Goal: Check status: Check status

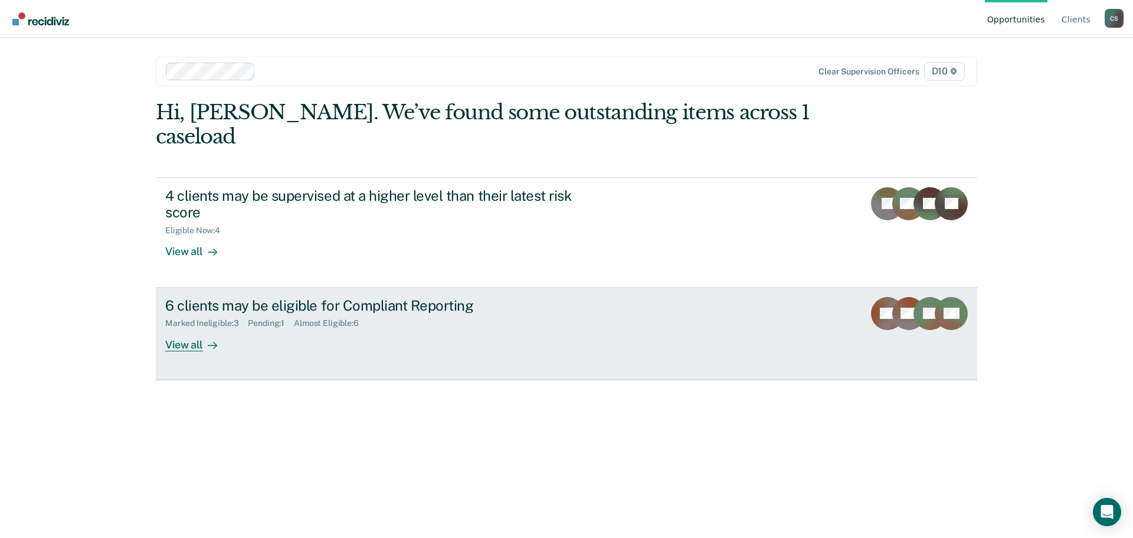
click at [195, 328] on div "View all" at bounding box center [198, 339] width 66 height 23
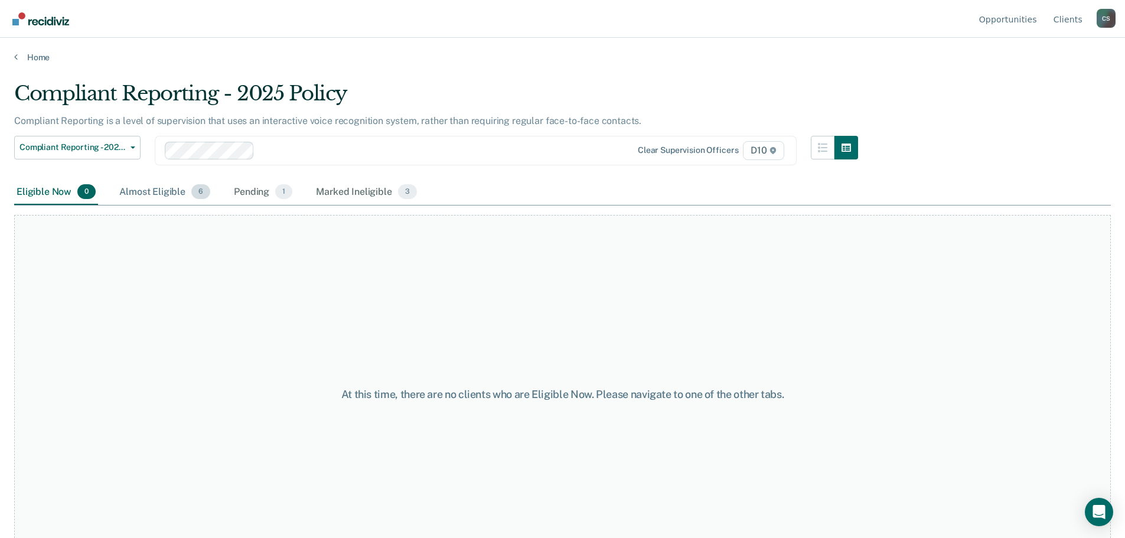
click at [168, 191] on div "Almost Eligible 6" at bounding box center [165, 192] width 96 height 26
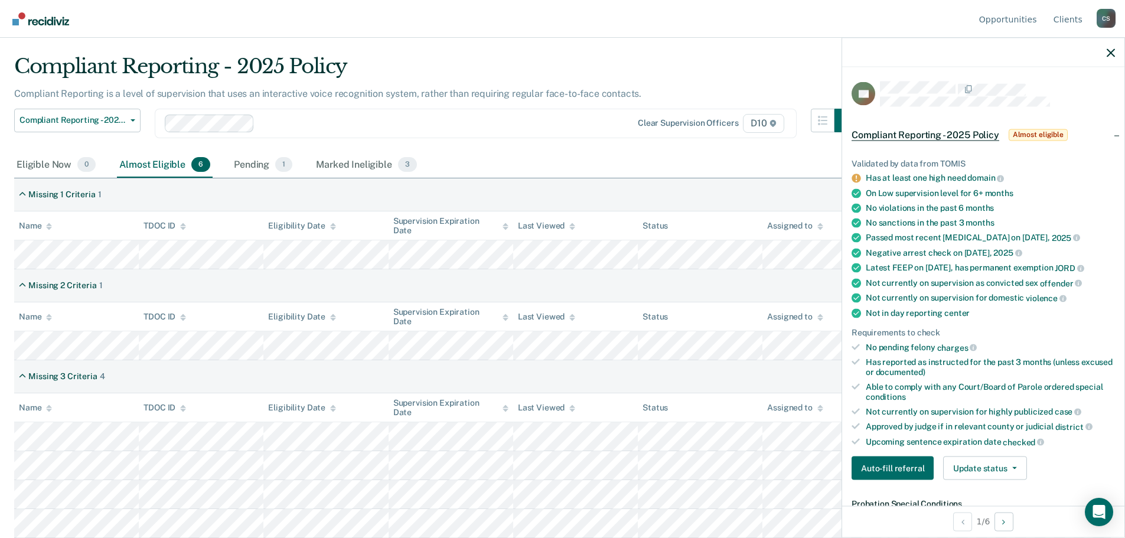
click at [761, 163] on div "Eligible Now 0 Almost Eligible 6 Pending 1 Marked Ineligible 3" at bounding box center [562, 165] width 1096 height 27
click at [1112, 48] on icon "button" at bounding box center [1110, 52] width 8 height 8
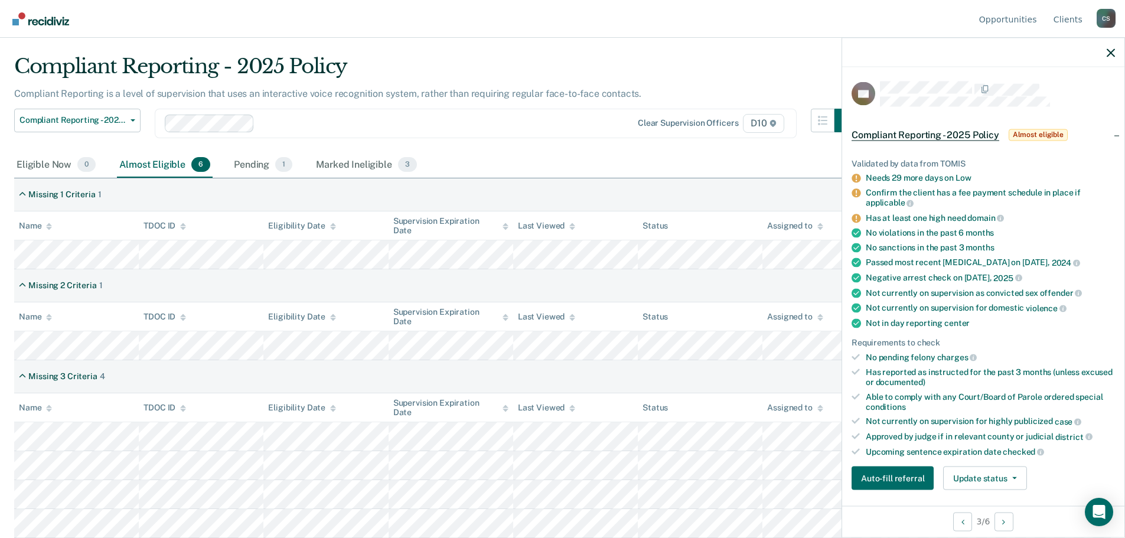
click at [597, 149] on div "Compliant Reporting - 2025 Policy Supervision Level Downgrade Suspension of Dir…" at bounding box center [436, 131] width 844 height 44
click at [1113, 50] on icon "button" at bounding box center [1110, 52] width 8 height 8
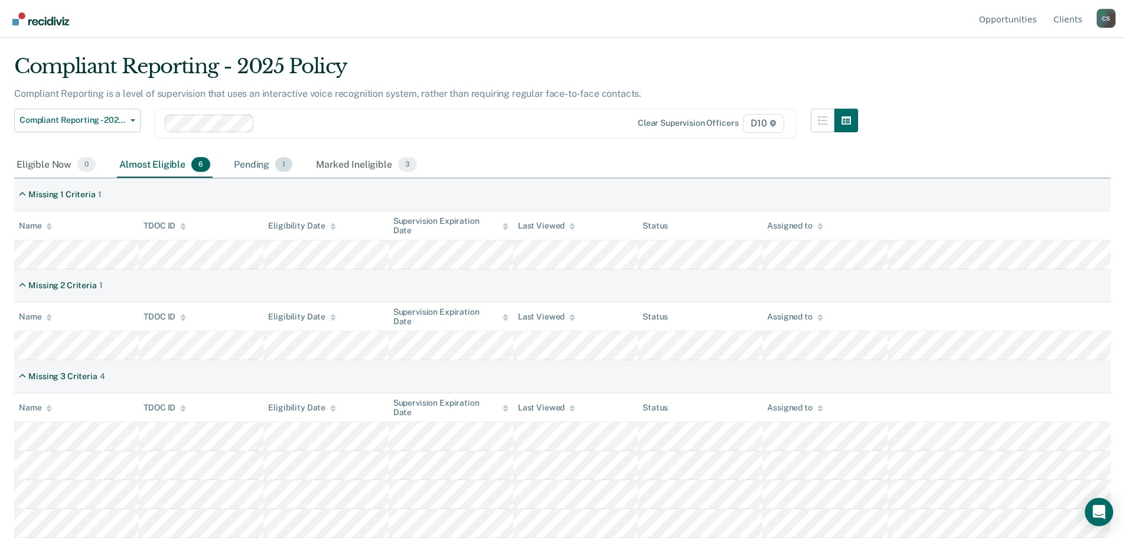
click at [263, 163] on div "Pending 1" at bounding box center [262, 165] width 63 height 26
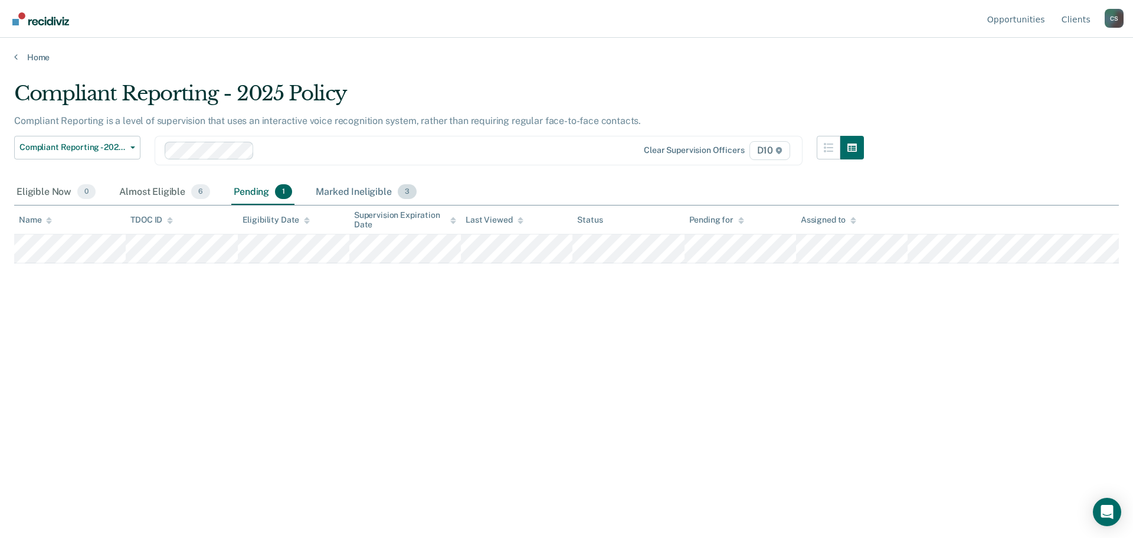
click at [363, 191] on div "Marked Ineligible 3" at bounding box center [366, 192] width 106 height 26
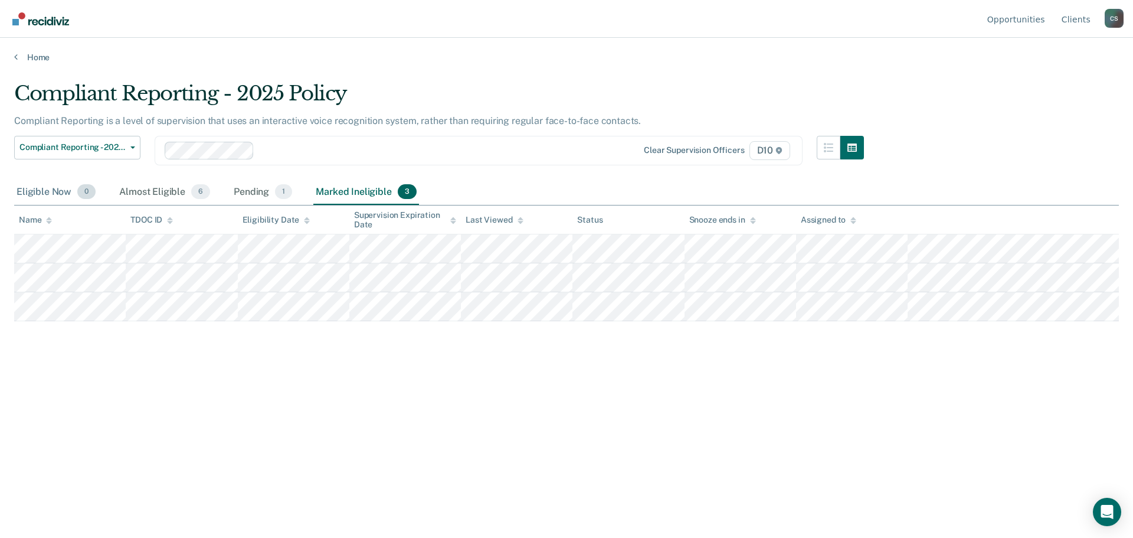
click at [65, 194] on div "Eligible Now 0" at bounding box center [56, 192] width 84 height 26
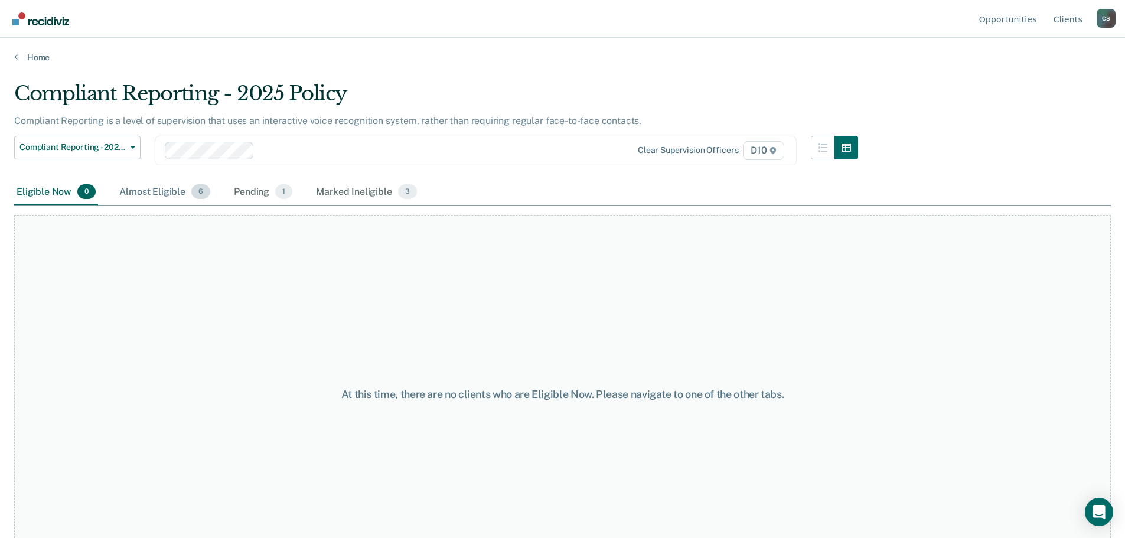
click at [152, 190] on div "Almost Eligible 6" at bounding box center [165, 192] width 96 height 26
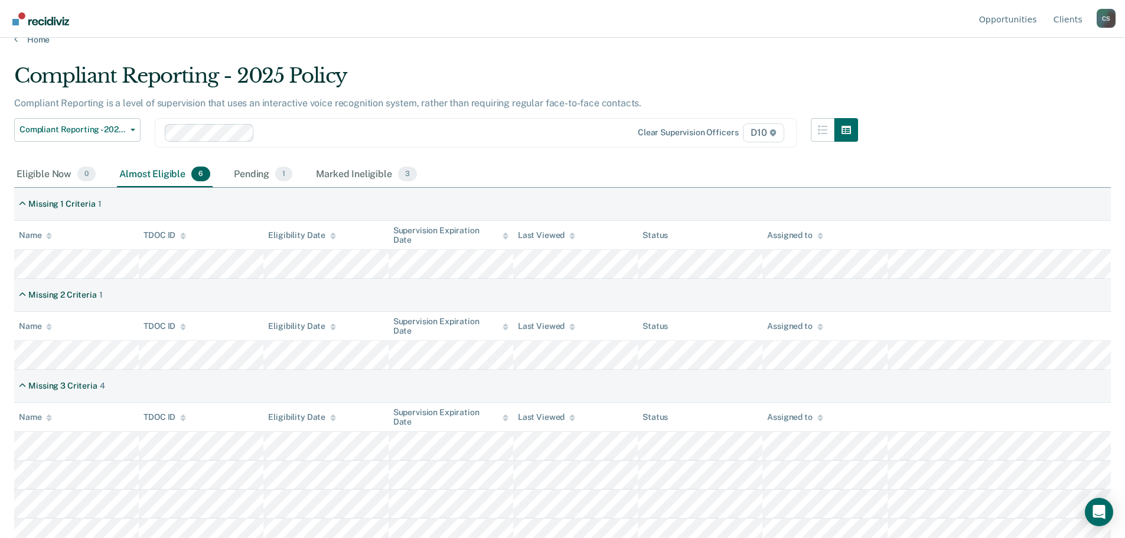
scroll to position [27, 0]
